Goal: Communication & Community: Participate in discussion

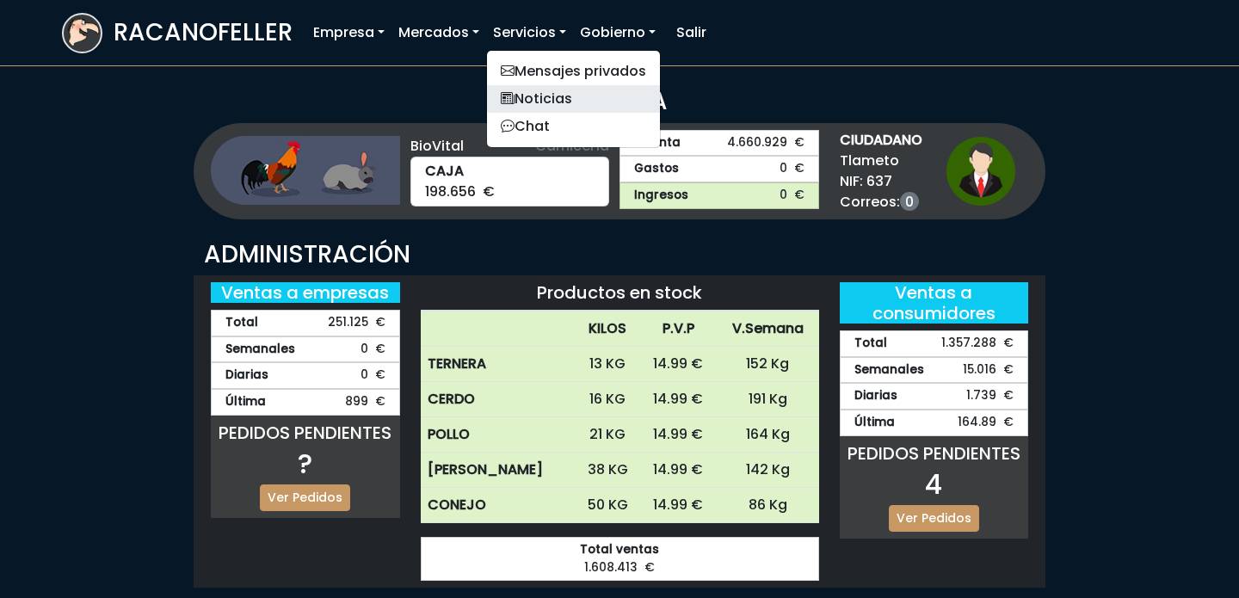
click at [545, 109] on link "Noticias" at bounding box center [573, 99] width 173 height 28
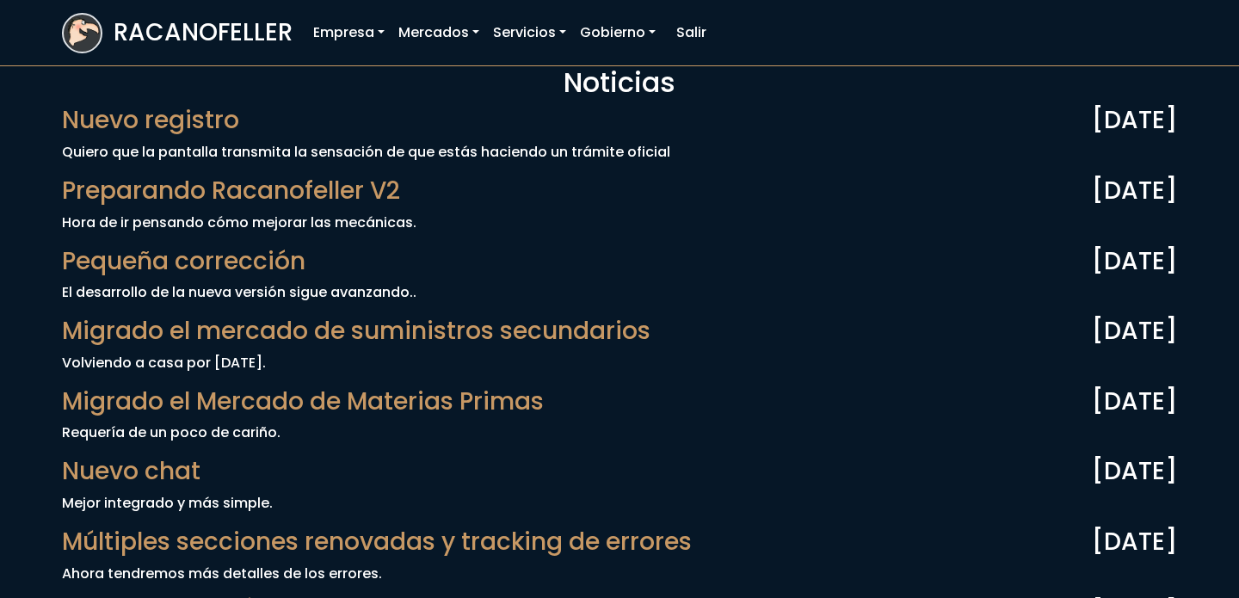
click at [190, 118] on span "Nuevo registro" at bounding box center [150, 120] width 177 height 29
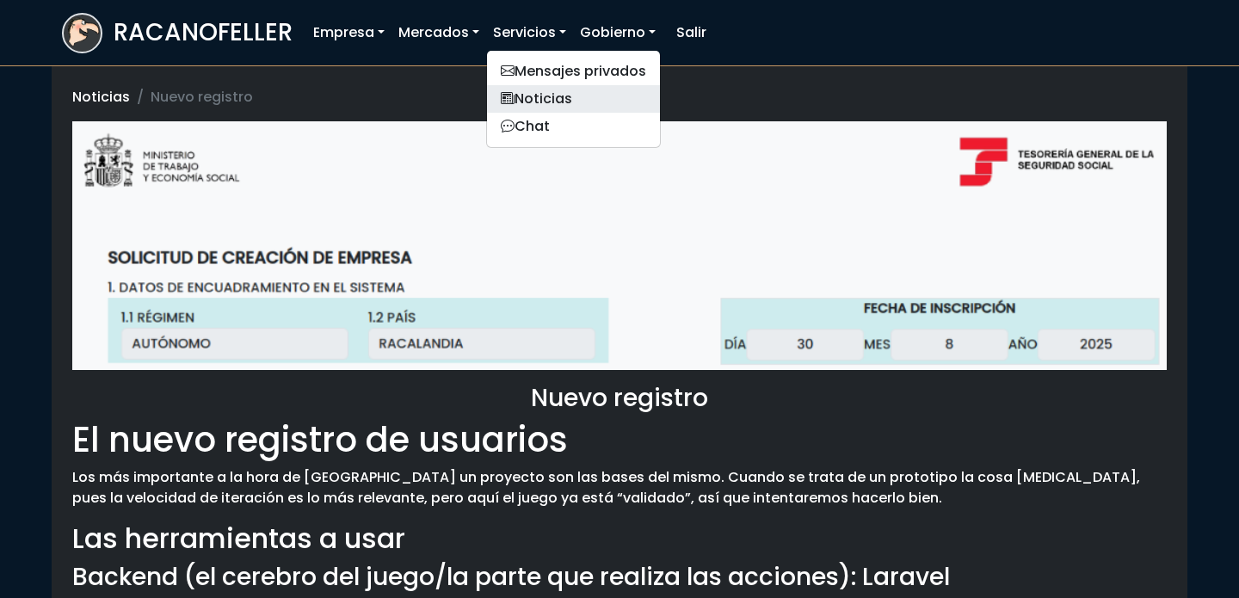
click at [540, 103] on link "Noticias" at bounding box center [573, 99] width 173 height 28
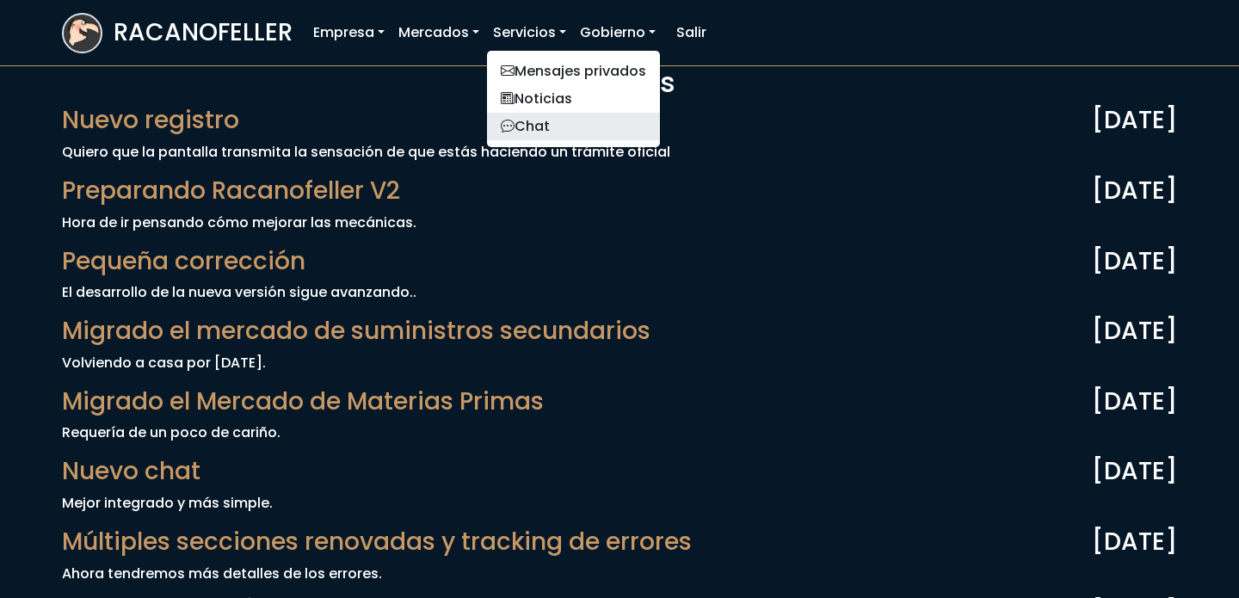
click at [554, 127] on link "Chat" at bounding box center [573, 127] width 173 height 28
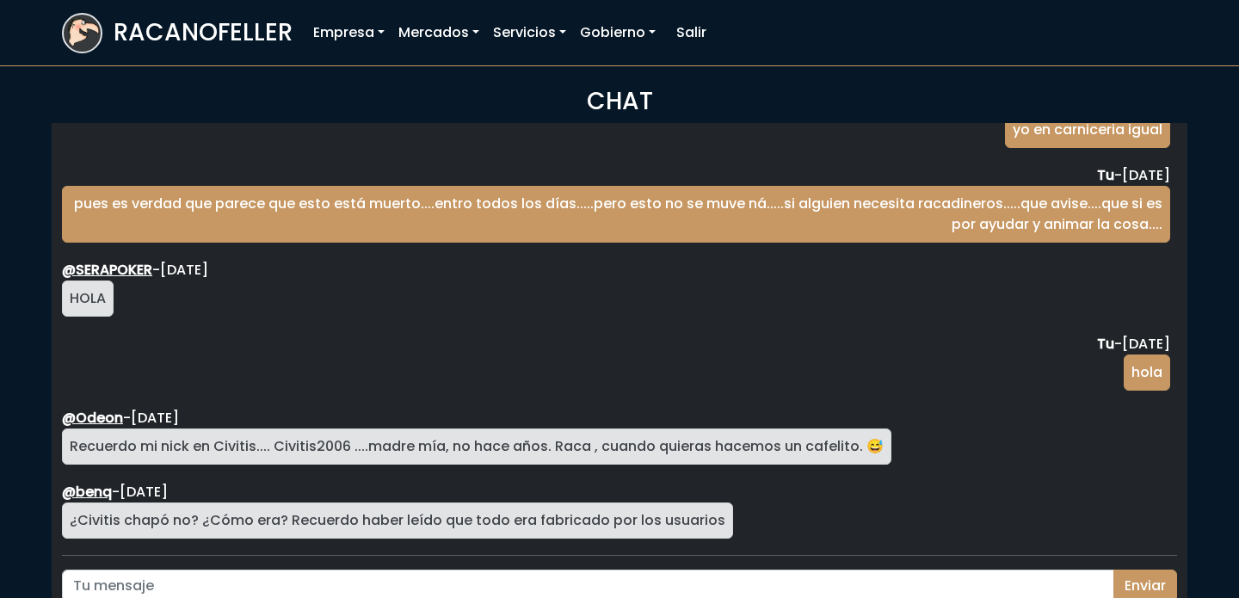
scroll to position [87, 0]
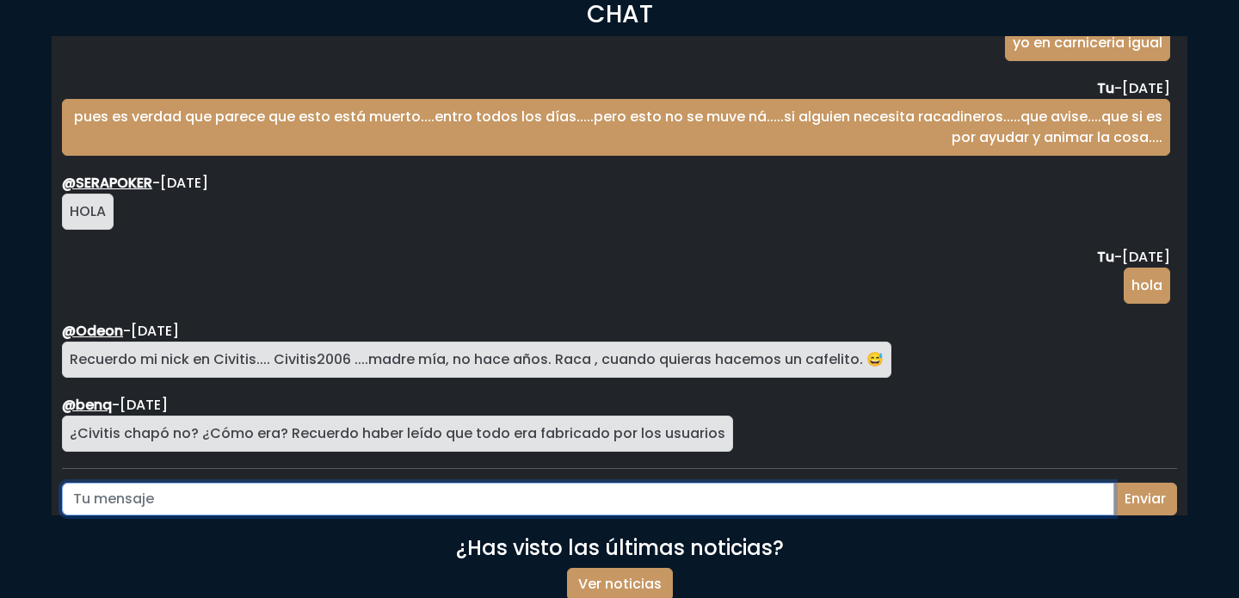
click at [574, 505] on input "text" at bounding box center [588, 499] width 1052 height 33
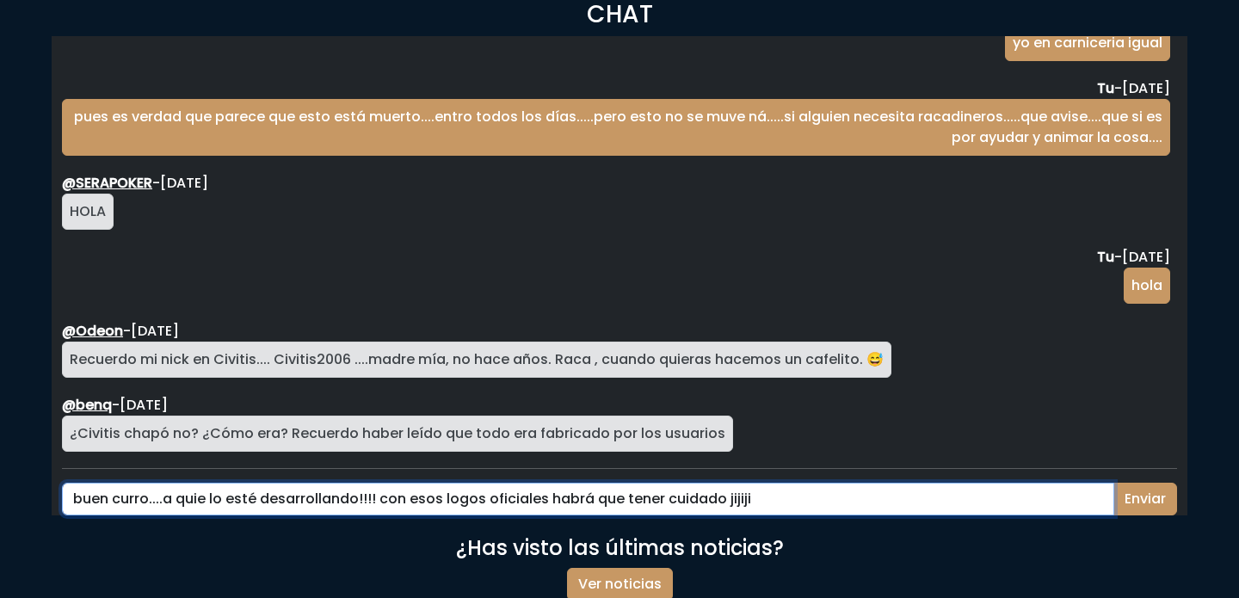
type input "buen curro....a quie lo esté desarrollando!!!! con esos logos oficiales habrá q…"
click at [1113, 483] on button "Enviar" at bounding box center [1145, 499] width 64 height 33
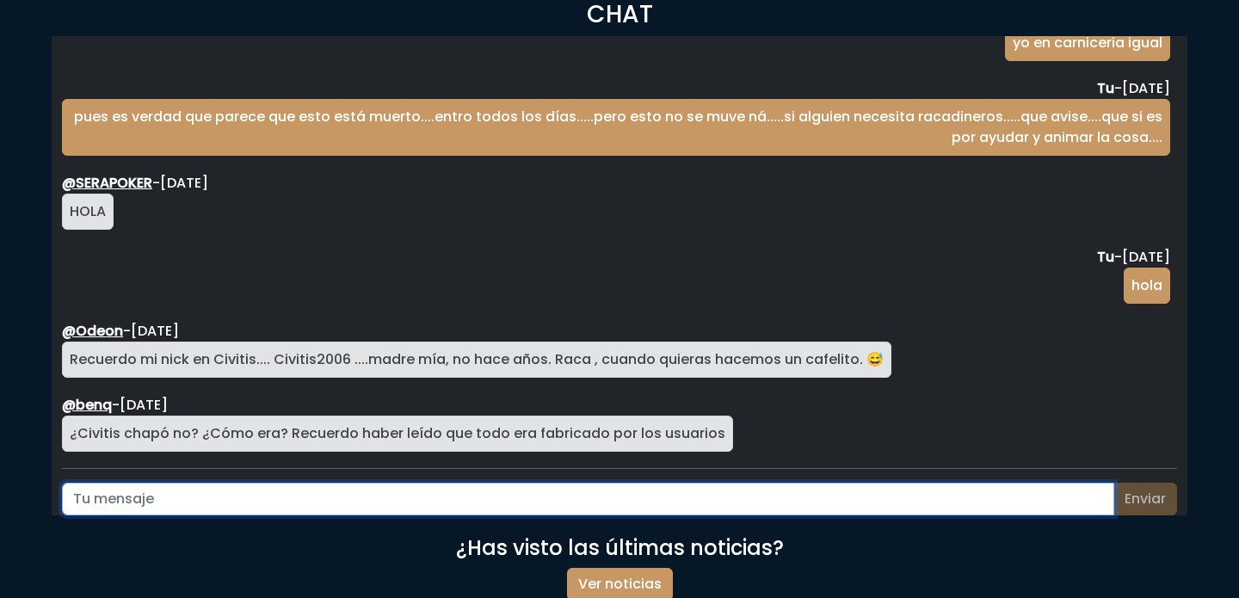
scroll to position [2949, 0]
